Goal: Transaction & Acquisition: Purchase product/service

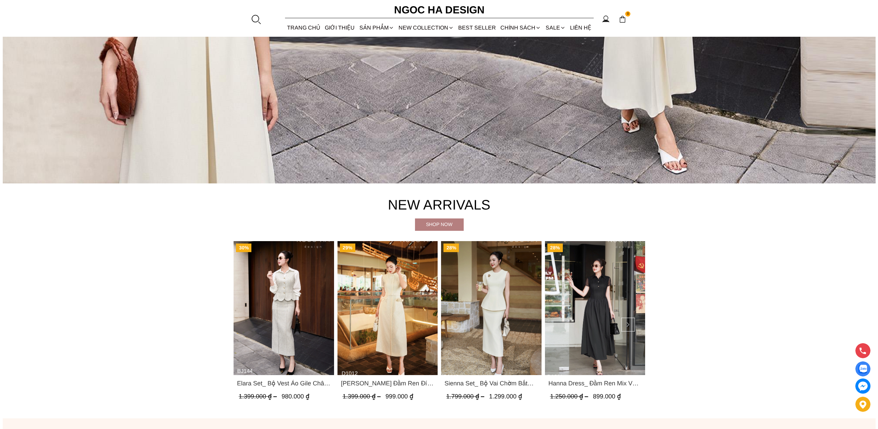
scroll to position [382, 0]
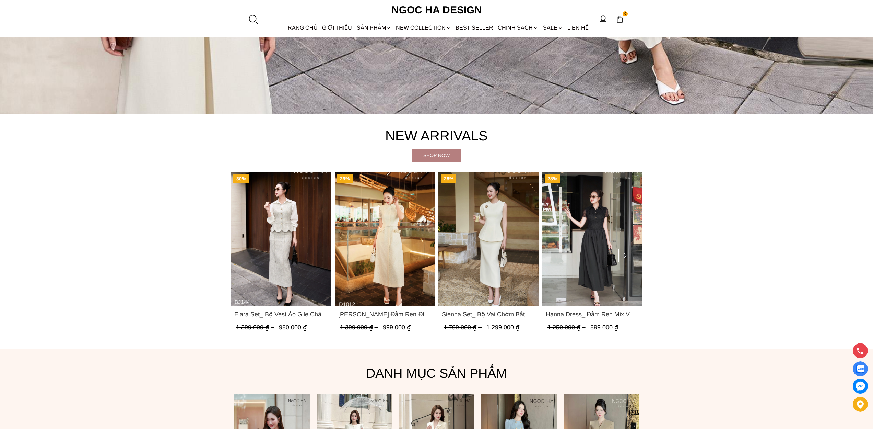
click at [474, 281] on img "Product image - Sienna Set_ Bộ Vai Chờm Bất Đối Xứng Mix Chân Váy Bút Chì BJ143" at bounding box center [489, 239] width 101 height 134
click at [249, 19] on div at bounding box center [253, 19] width 10 height 10
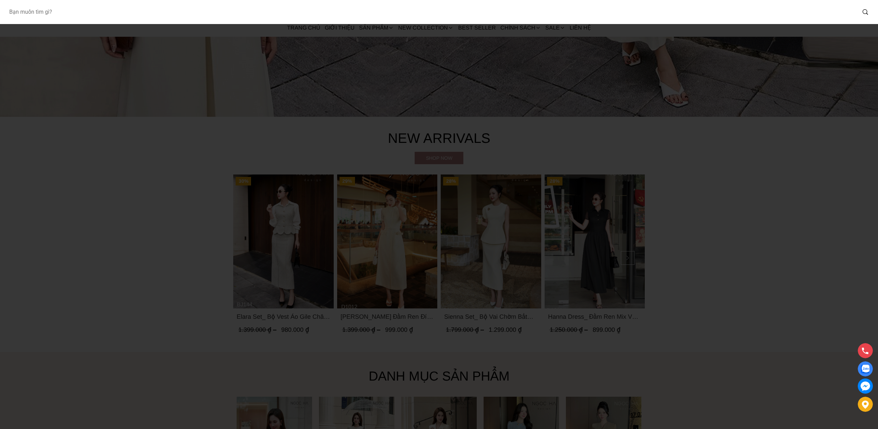
click at [234, 16] on input "Input search Bạn muốn tìm gì?" at bounding box center [429, 12] width 853 height 16
paste input "https://www.ngochadesign.vn/the-art-of-grace?utm_source=TienDung&utm_medium=BST…"
type input "https://www.ngochadesign.vn/the-art-of-grace?utm_source=TienDung&utm_medium=BST…"
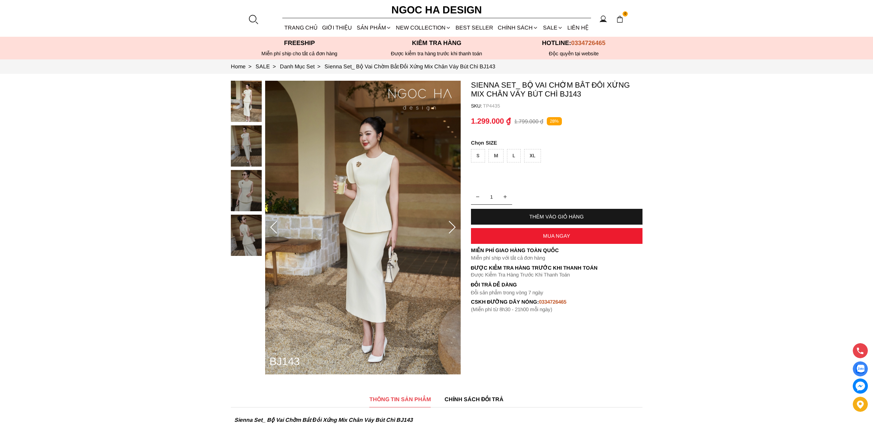
click at [480, 155] on div "S" at bounding box center [478, 155] width 14 height 13
click at [546, 220] on div "THÊM VÀO GIỎ HÀNG" at bounding box center [557, 217] width 172 height 16
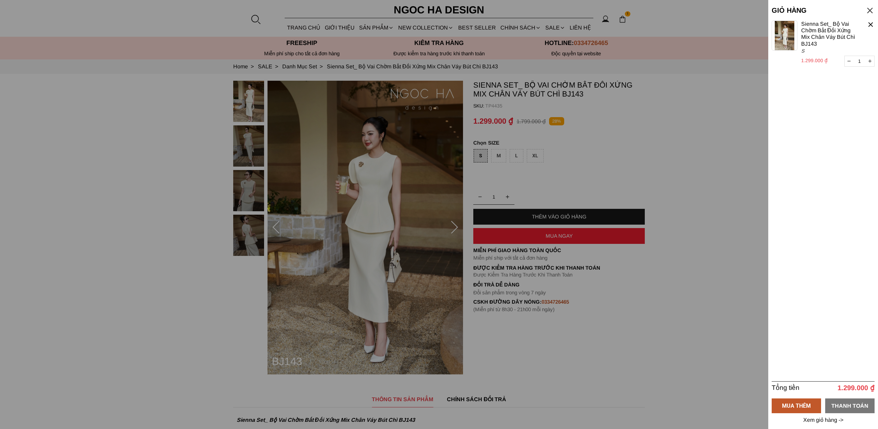
click at [861, 407] on div "THANH TOÁN" at bounding box center [850, 405] width 49 height 9
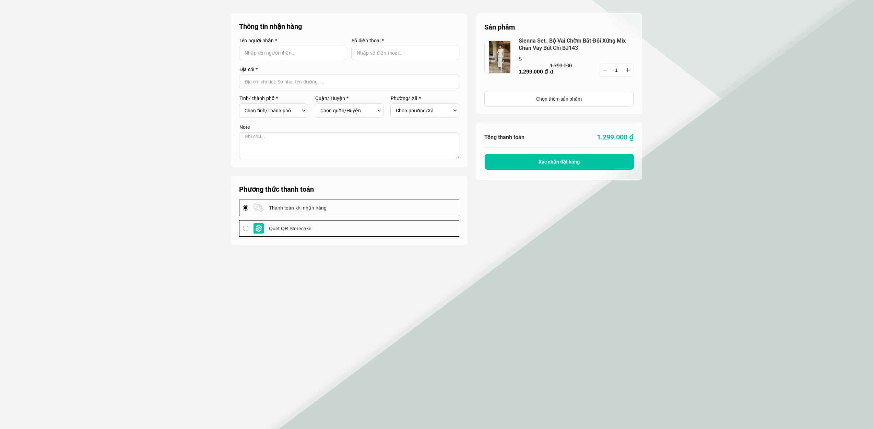
click at [277, 54] on input "Input Nhập tên người nhận..." at bounding box center [293, 53] width 108 height 14
type input "Storecake test"
click at [375, 53] on input "Input Nhập số điện thoại..." at bounding box center [405, 53] width 108 height 14
type input "0987654321"
click at [317, 82] on input "Input address with auto completion" at bounding box center [349, 81] width 220 height 14
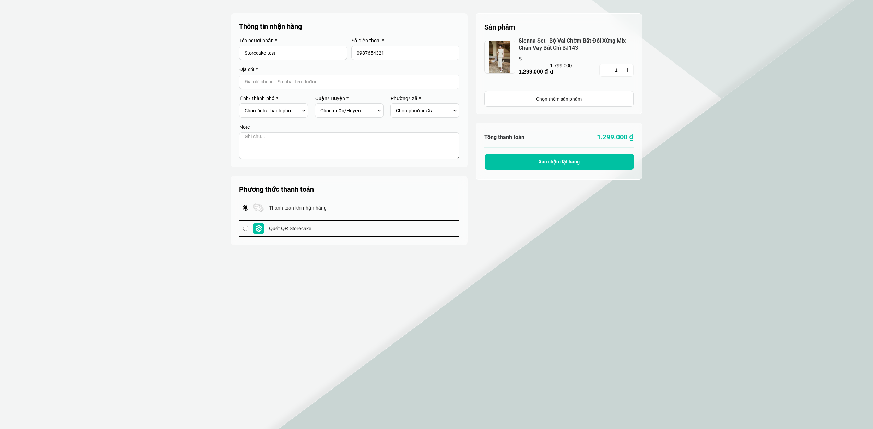
type input "D"
type input "Đơn test nên shop xóa giúp mình"
drag, startPoint x: 278, startPoint y: 139, endPoint x: 274, endPoint y: 137, distance: 5.2
click at [278, 139] on textarea at bounding box center [349, 145] width 220 height 27
type textarea "d"
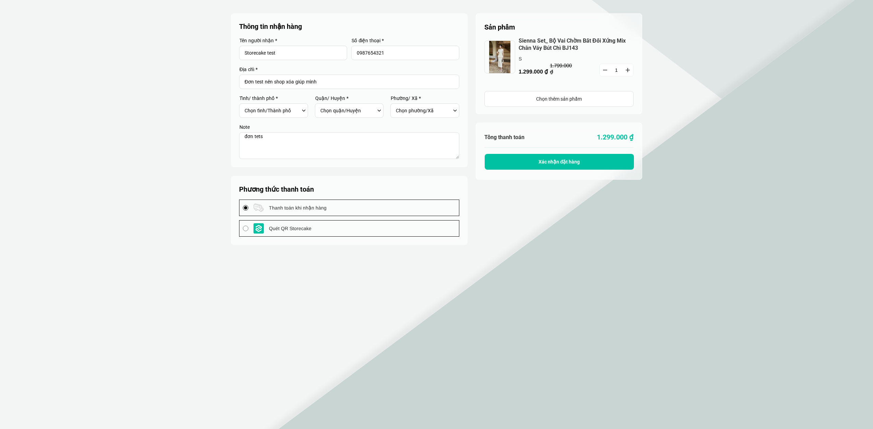
type textarea "đơn tets"
click at [283, 109] on select "Chọn tỉnh/[GEOGRAPHIC_DATA] [GEOGRAPHIC_DATA] [GEOGRAPHIC_DATA] [GEOGRAPHIC_DAT…" at bounding box center [272, 111] width 55 height 12
select select "701"
click at [245, 105] on select "Chọn tỉnh/[GEOGRAPHIC_DATA] [GEOGRAPHIC_DATA] [GEOGRAPHIC_DATA] [GEOGRAPHIC_DAT…" at bounding box center [272, 111] width 55 height 12
click at [357, 107] on select "Chọn quận/Huyện" at bounding box center [348, 111] width 55 height 12
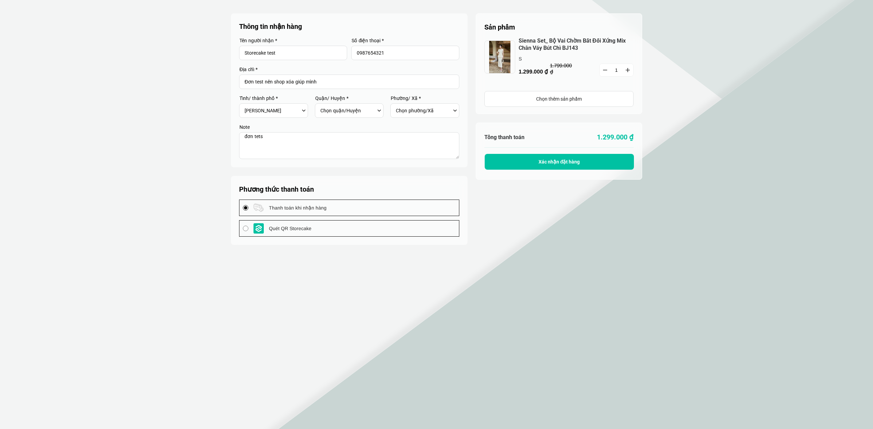
select select "70143"
click at [321, 105] on select "Chọn quận/Huyện Huyện [GEOGRAPHIC_DATA] [GEOGRAPHIC_DATA] Huyện [GEOGRAPHIC_DAT…" at bounding box center [348, 111] width 55 height 12
click at [419, 117] on div "Chọn phường/Xã [GEOGRAPHIC_DATA] [GEOGRAPHIC_DATA] Xã [GEOGRAPHIC_DATA] [GEOGRA…" at bounding box center [425, 110] width 69 height 14
click at [426, 111] on select "Chọn phường/Xã [GEOGRAPHIC_DATA] [GEOGRAPHIC_DATA] Xã [GEOGRAPHIC_DATA] [GEOGRA…" at bounding box center [423, 111] width 55 height 12
select select "7014301"
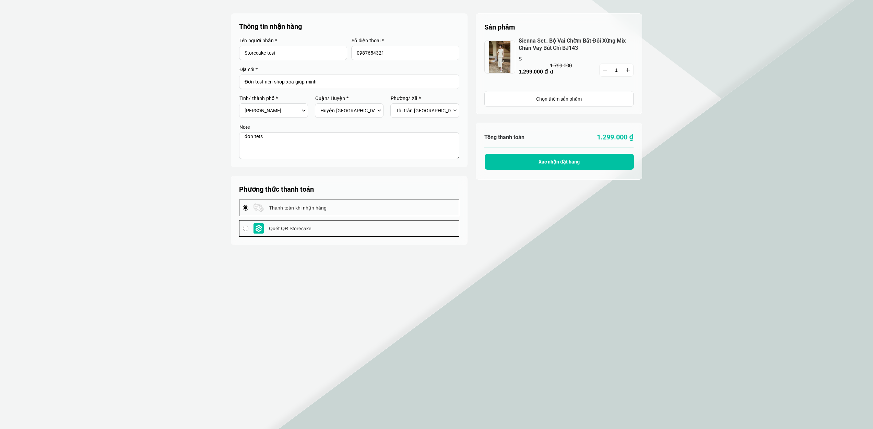
click at [396, 105] on select "Chọn phường/Xã [GEOGRAPHIC_DATA] [GEOGRAPHIC_DATA] Xã [GEOGRAPHIC_DATA] [GEOGRA…" at bounding box center [423, 111] width 55 height 12
click at [545, 163] on span "Xác nhận đặt hàng" at bounding box center [560, 161] width 42 height 5
